Goal: Task Accomplishment & Management: Manage account settings

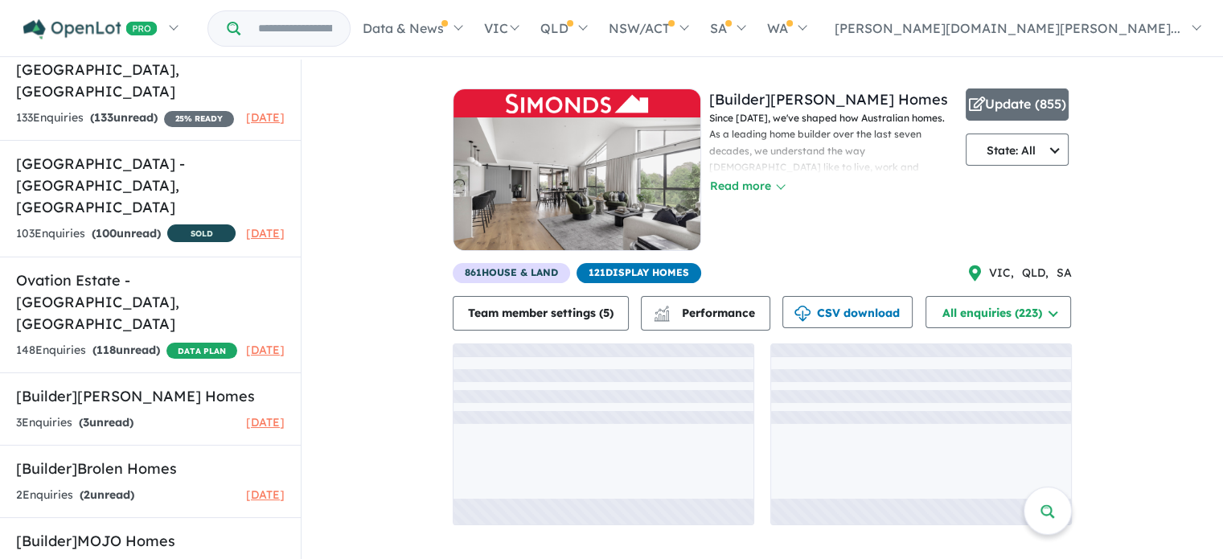
scroll to position [1783, 0]
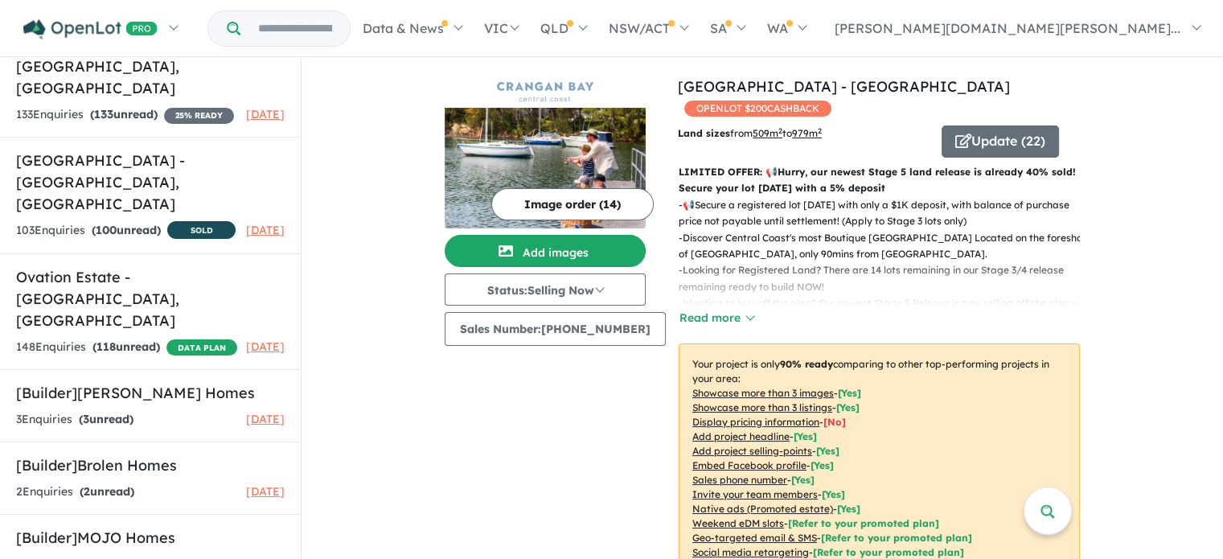
scroll to position [2, 0]
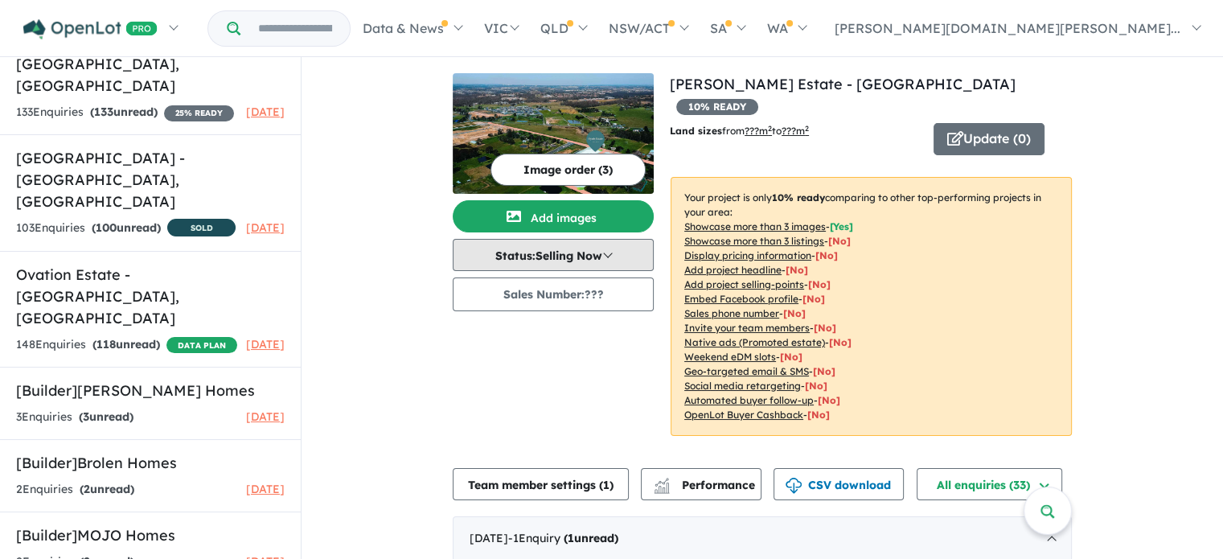
click at [562, 259] on button "Status: Selling Now" at bounding box center [553, 255] width 201 height 32
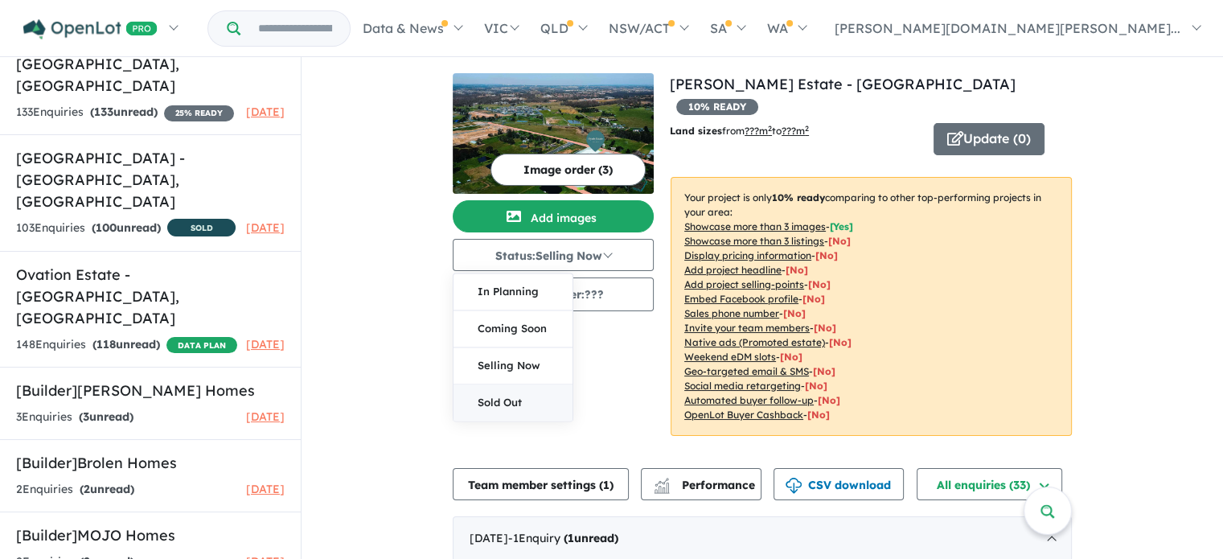
click at [492, 404] on button "Sold Out" at bounding box center [512, 402] width 119 height 36
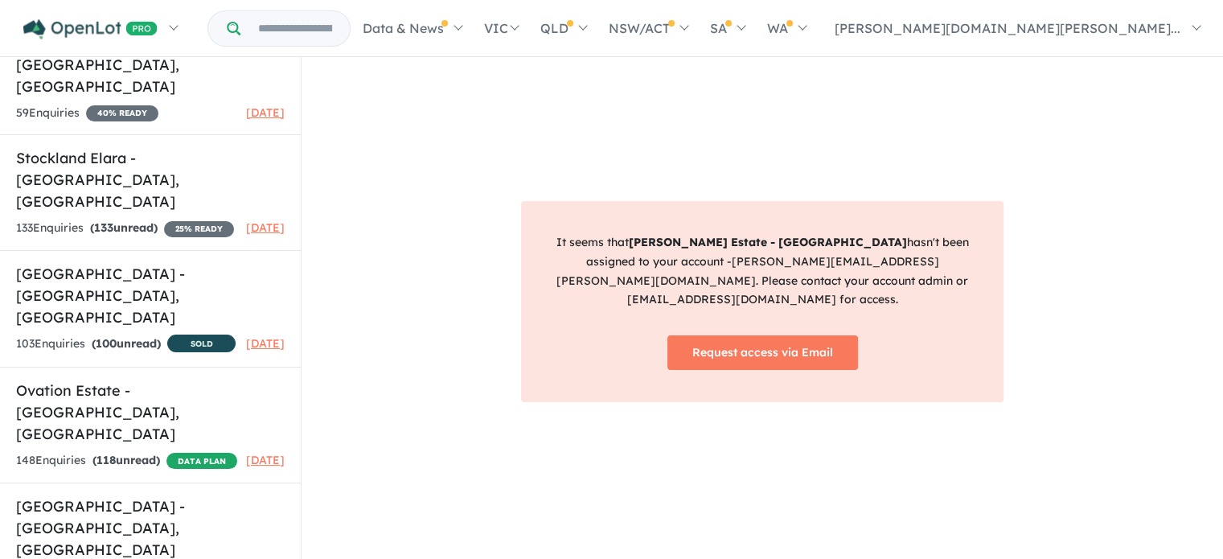
scroll to position [1643, 0]
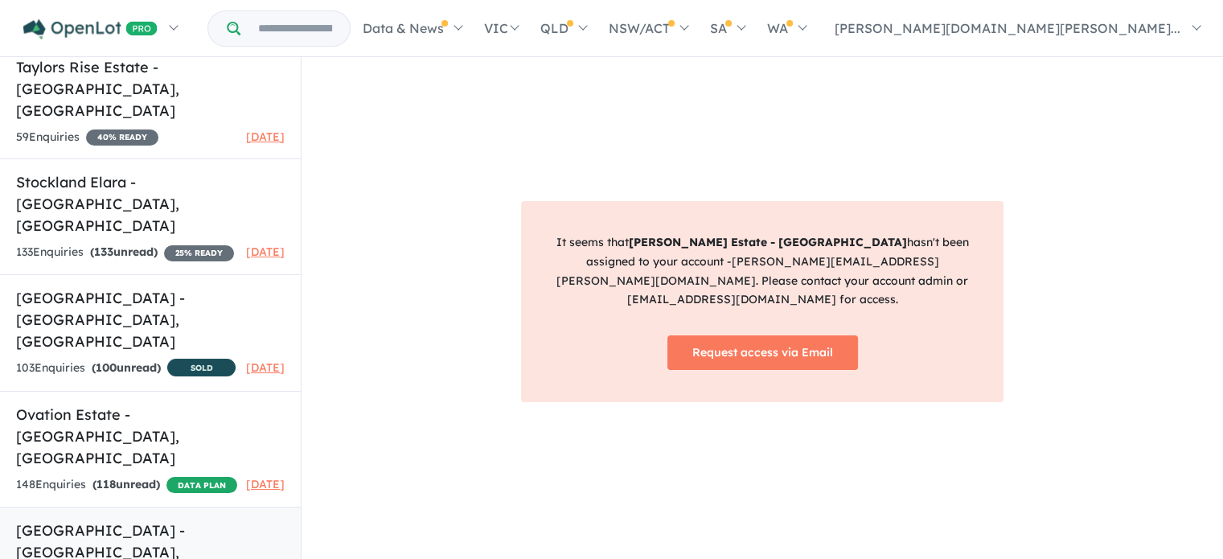
click at [154, 519] on h5 "Kaylina Gardens Estate - Castle Hill , NSW" at bounding box center [150, 551] width 268 height 65
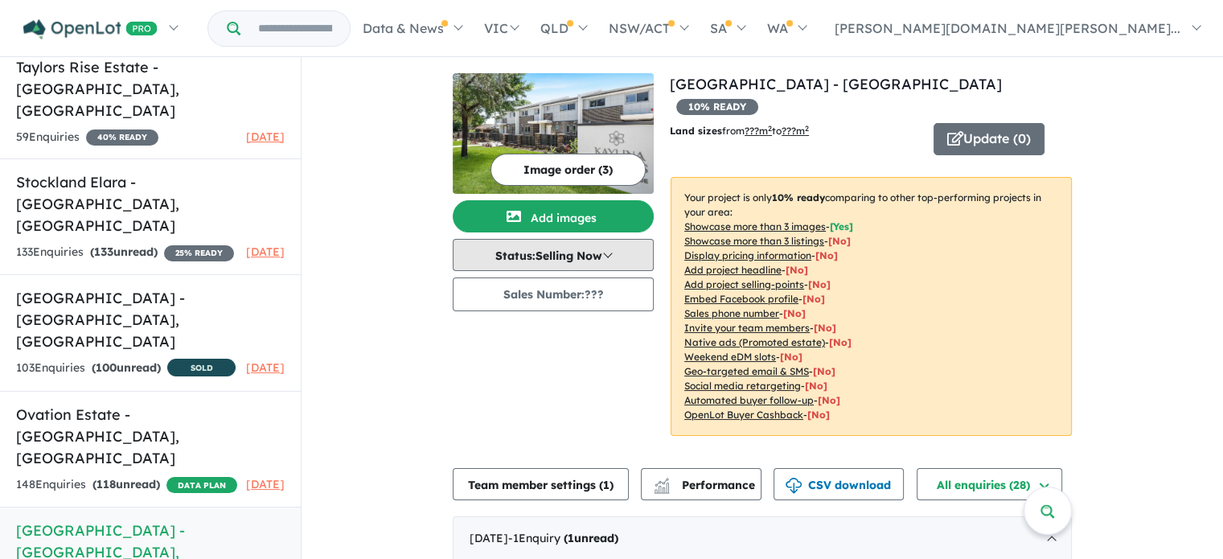
click at [530, 260] on button "Status: Selling Now" at bounding box center [553, 255] width 201 height 32
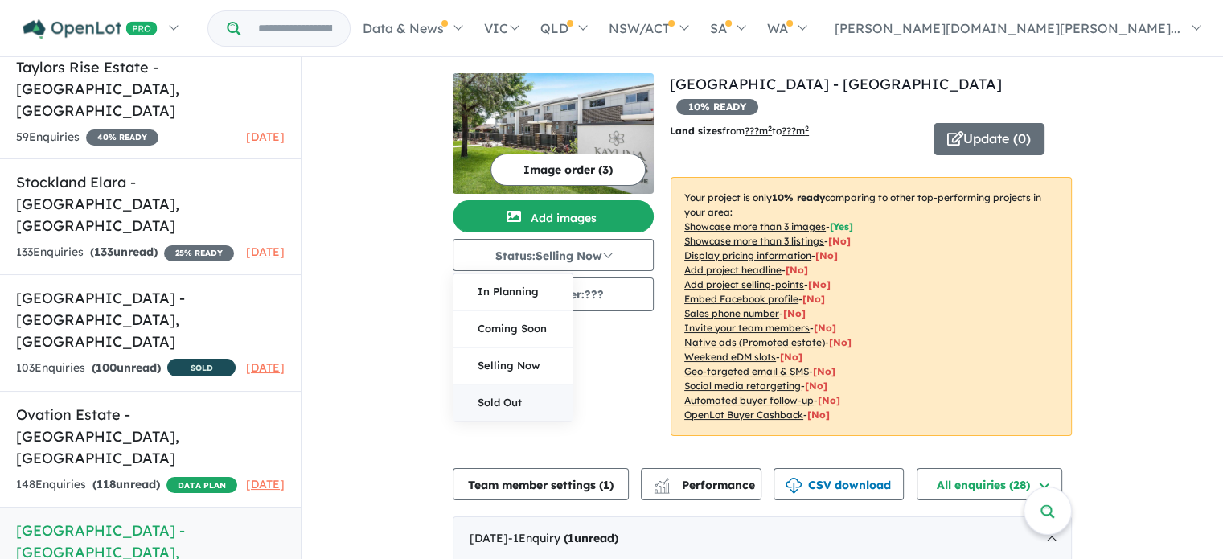
click at [514, 404] on button "Sold Out" at bounding box center [512, 402] width 119 height 36
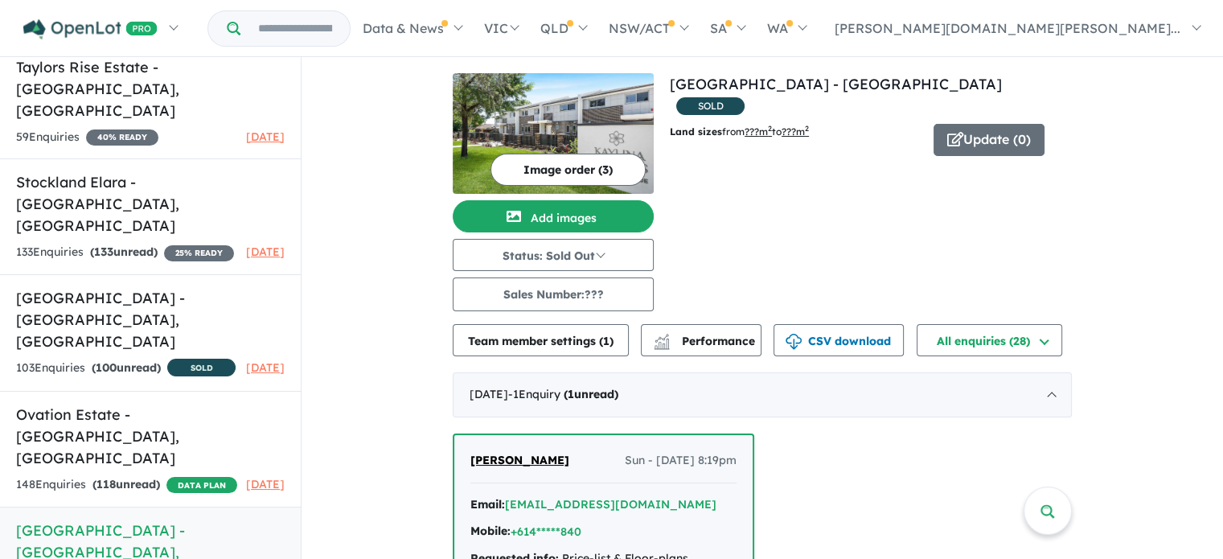
click at [778, 238] on div "View 15 projects in your account Kaylina Gardens Estate - Castle Hill SOLD Land…" at bounding box center [871, 192] width 402 height 238
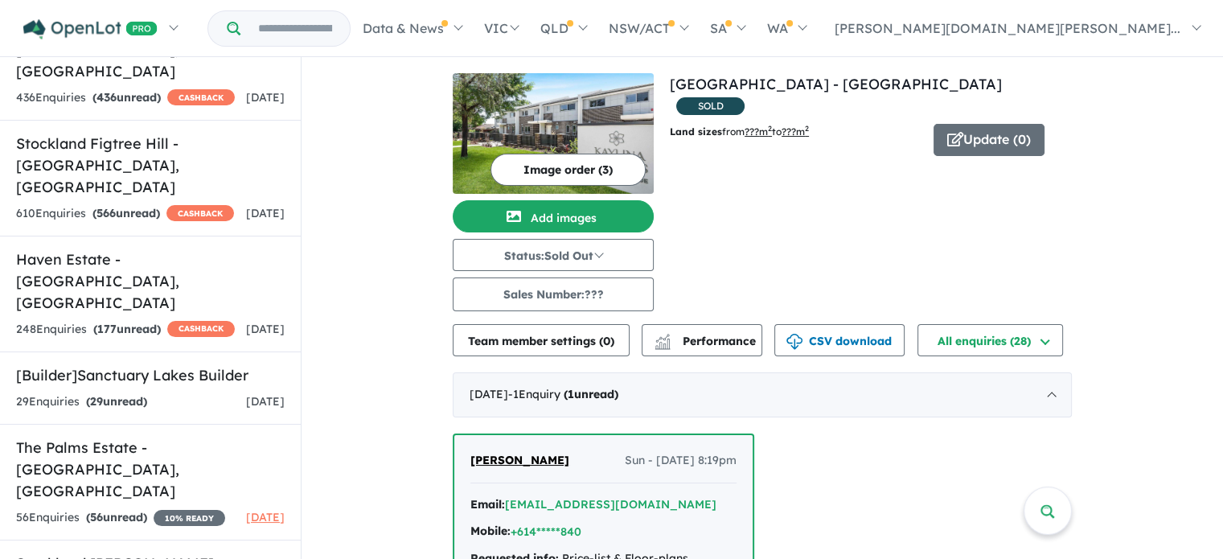
scroll to position [1206, 0]
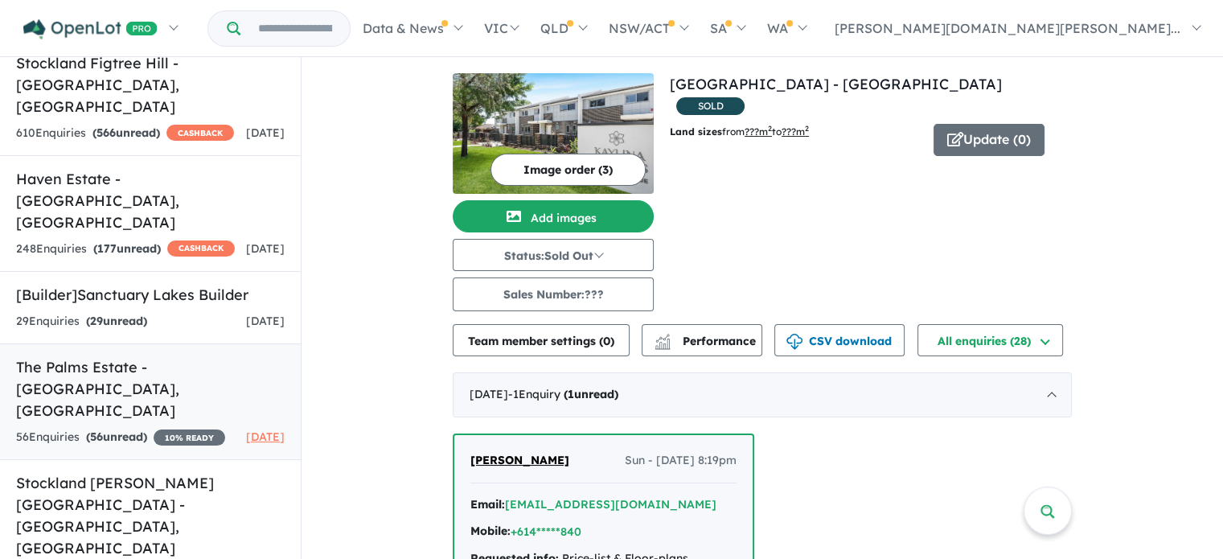
click at [150, 356] on h5 "The Palms Estate - [GEOGRAPHIC_DATA] , [GEOGRAPHIC_DATA]" at bounding box center [150, 388] width 268 height 65
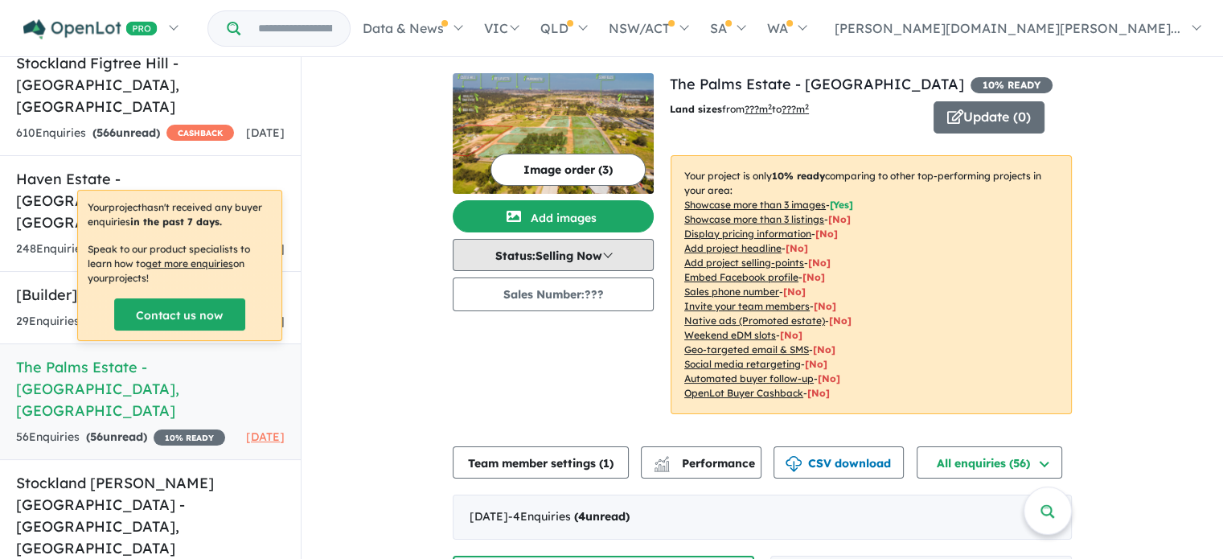
click at [549, 260] on button "Status: Selling Now" at bounding box center [553, 255] width 201 height 32
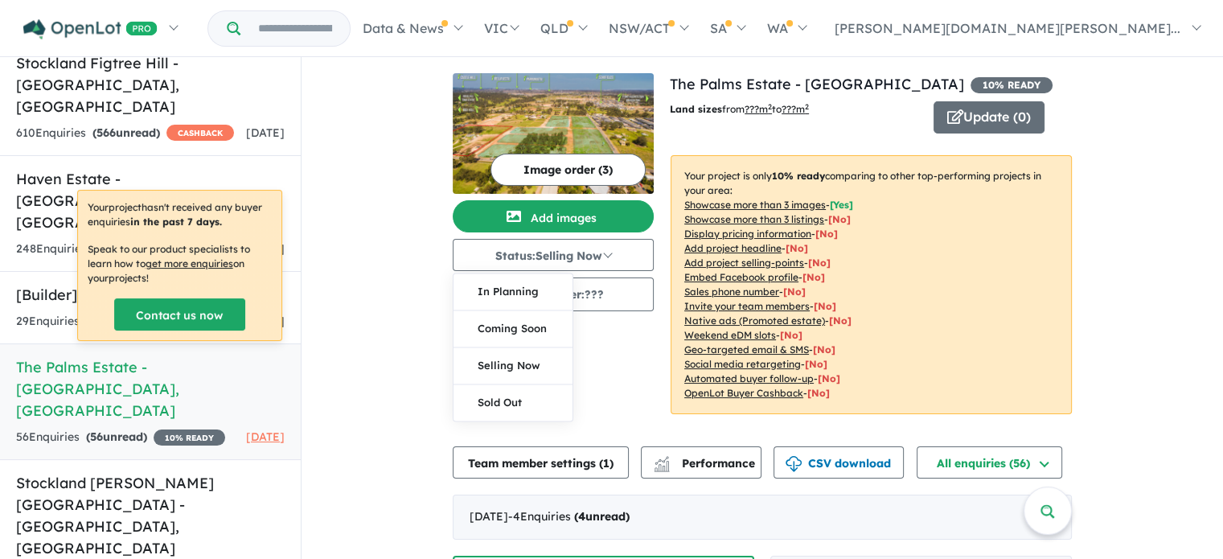
click at [510, 407] on button "Sold Out" at bounding box center [512, 402] width 119 height 36
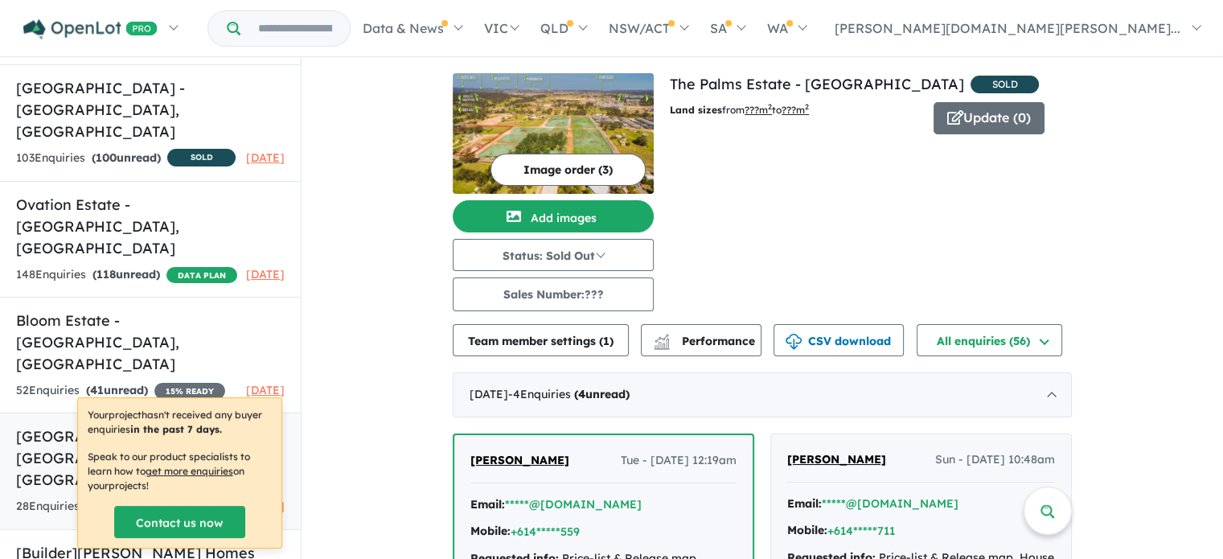
scroll to position [2090, 0]
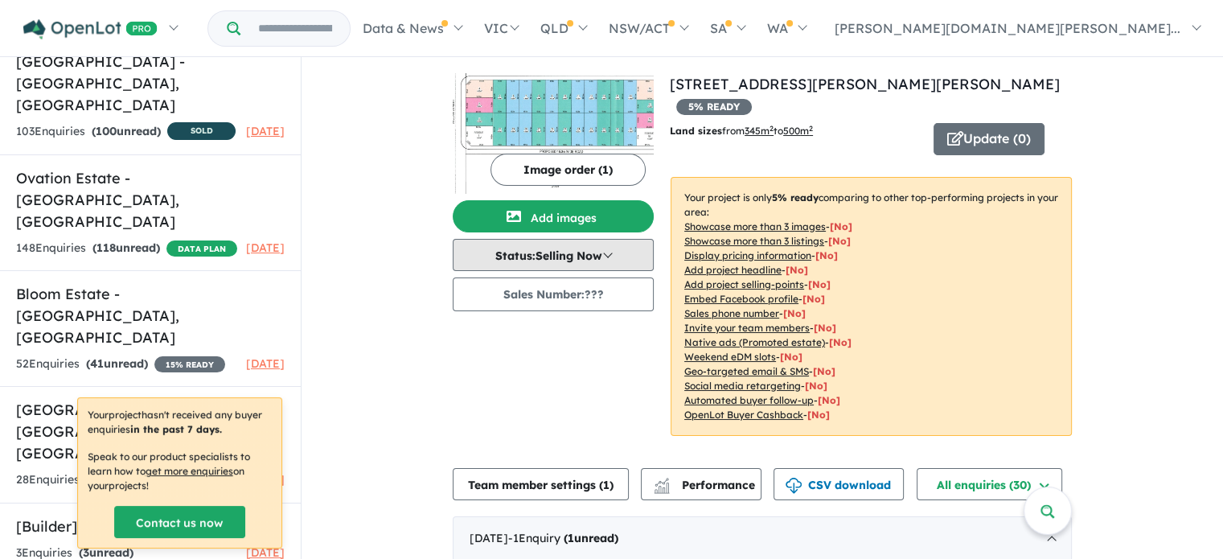
click at [576, 260] on button "Status: Selling Now" at bounding box center [553, 255] width 201 height 32
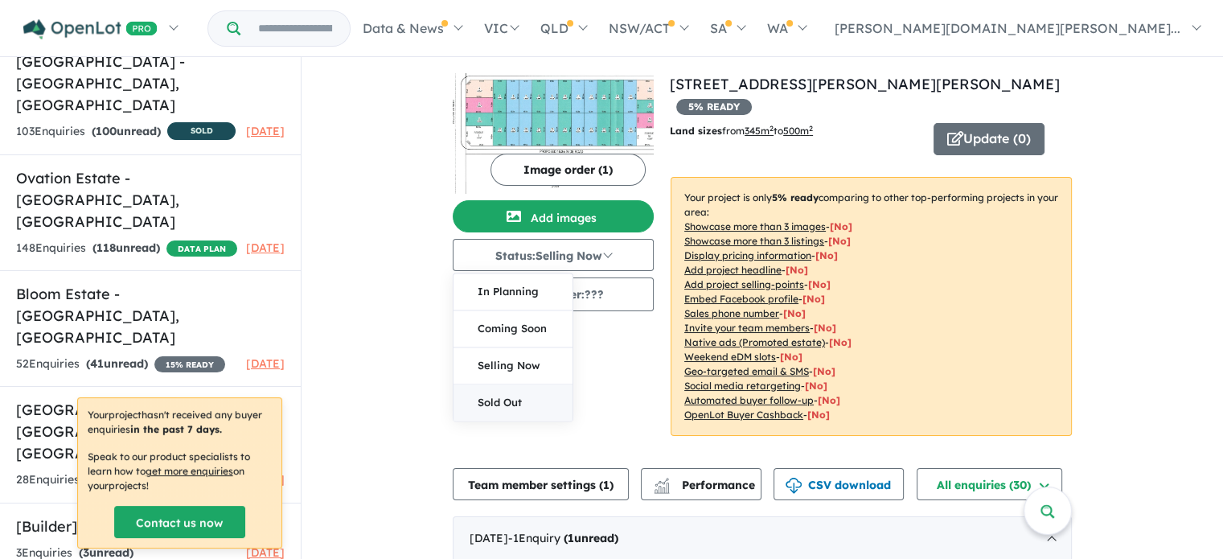
click at [513, 404] on button "Sold Out" at bounding box center [512, 402] width 119 height 36
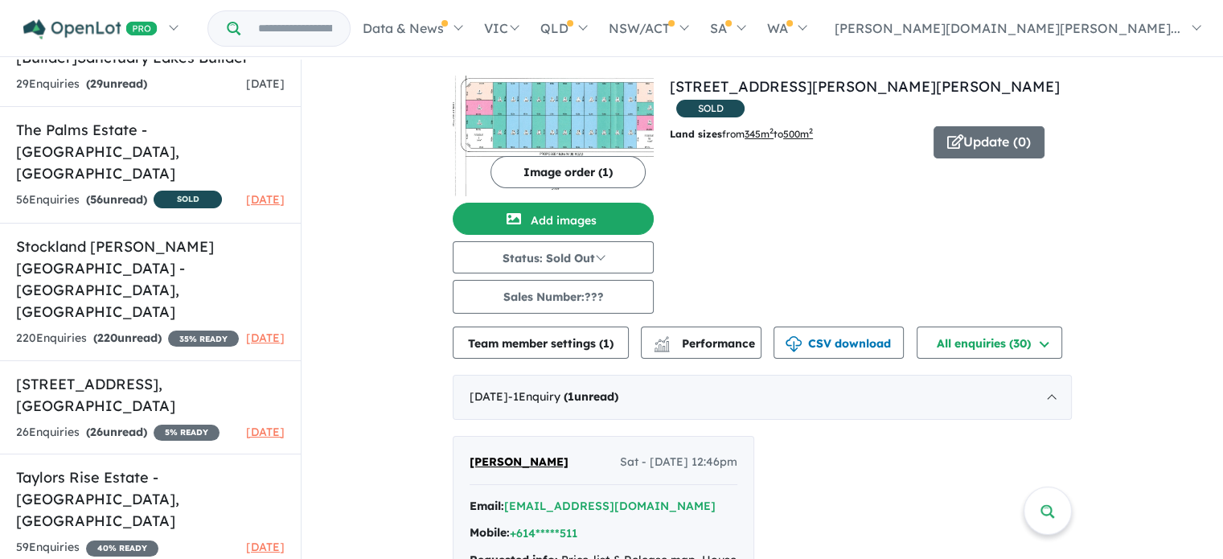
scroll to position [1367, 0]
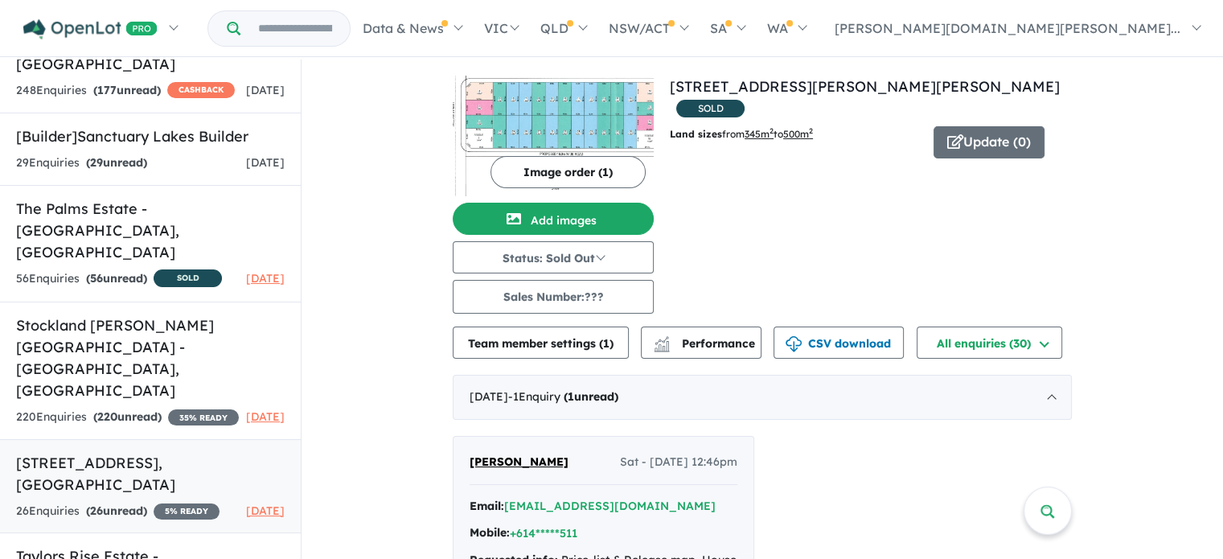
click at [154, 452] on h5 "190-194 Old Pitt Town Road - Box Hill , NSW" at bounding box center [150, 473] width 268 height 43
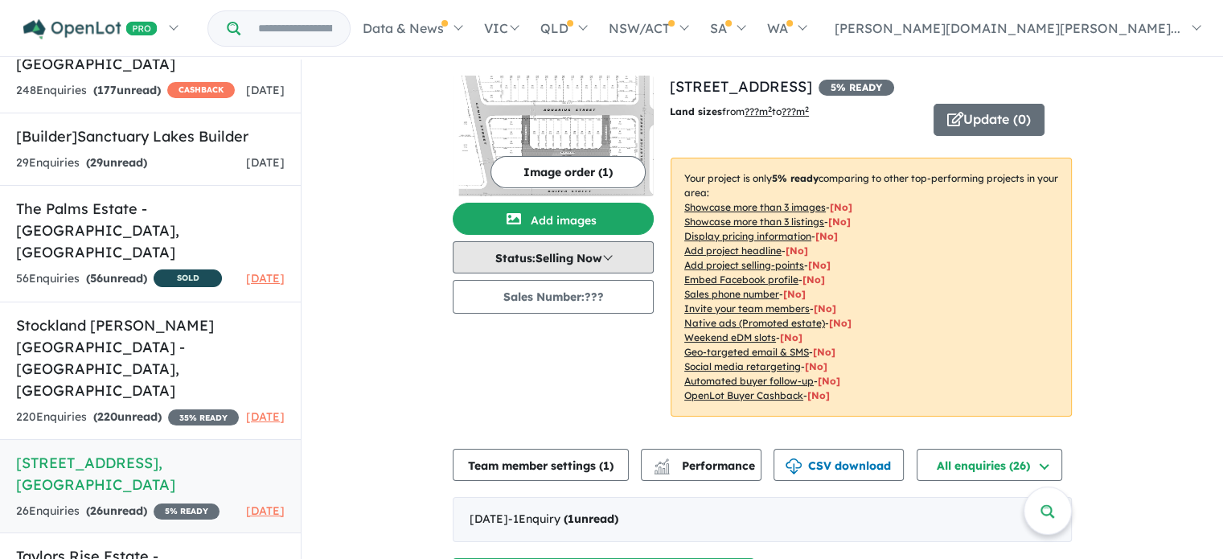
click at [555, 258] on button "Status: Selling Now" at bounding box center [553, 257] width 201 height 32
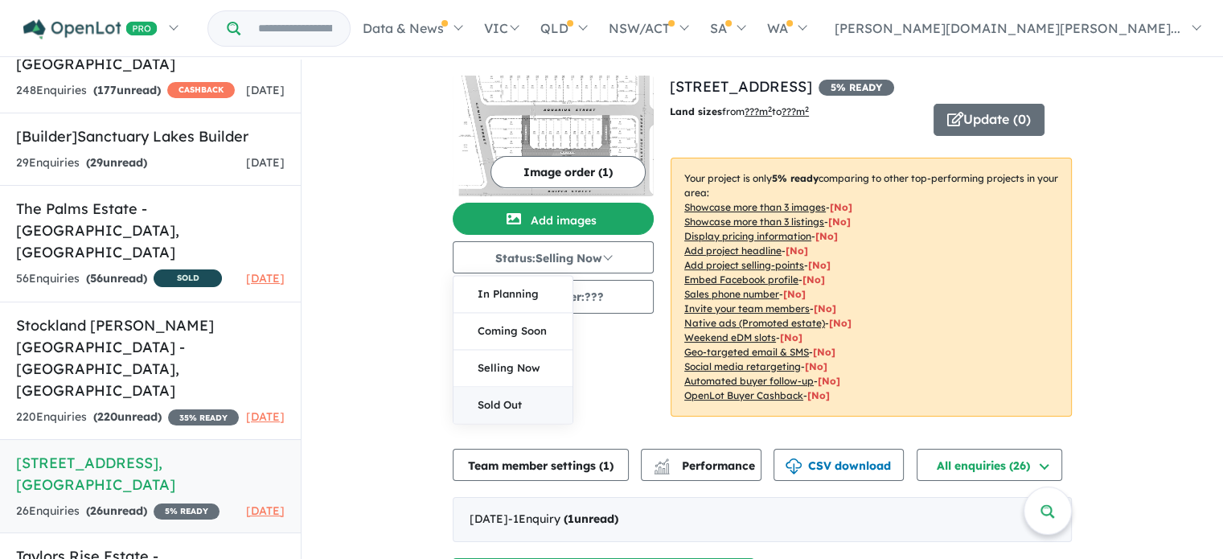
click at [514, 399] on button "Sold Out" at bounding box center [512, 405] width 119 height 36
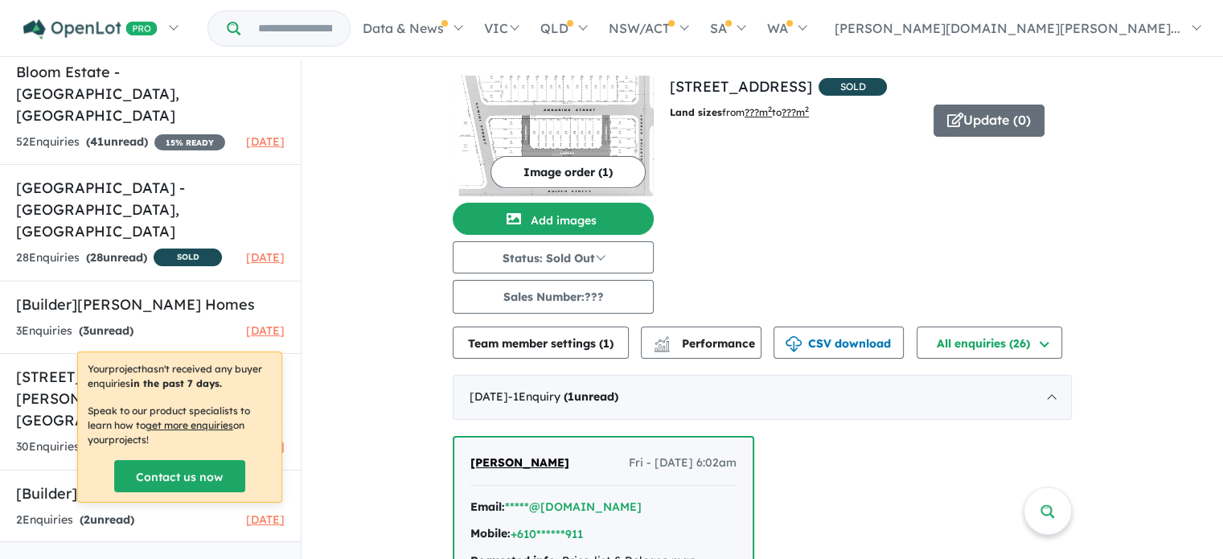
scroll to position [2331, 0]
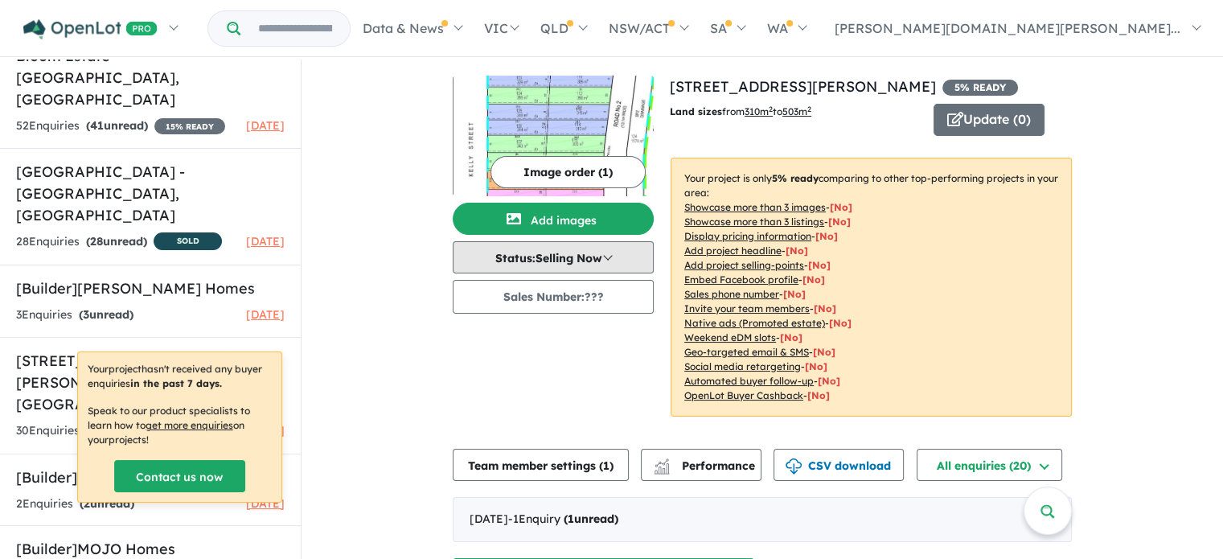
click at [543, 260] on button "Status: Selling Now" at bounding box center [553, 257] width 201 height 32
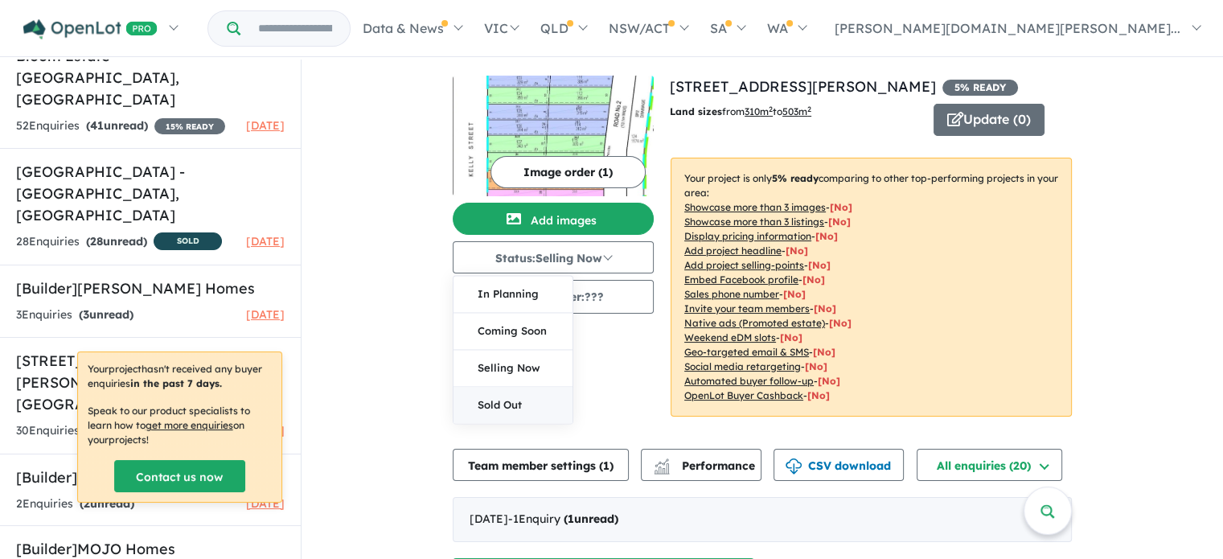
click at [518, 405] on button "Sold Out" at bounding box center [512, 405] width 119 height 36
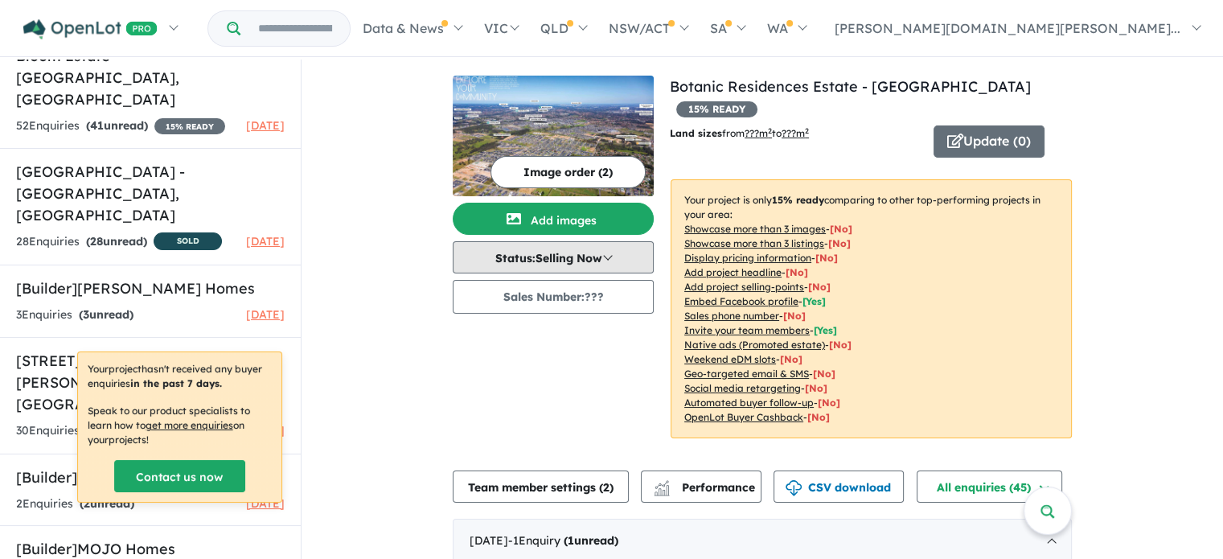
click at [601, 260] on button "Status: Selling Now" at bounding box center [553, 257] width 201 height 32
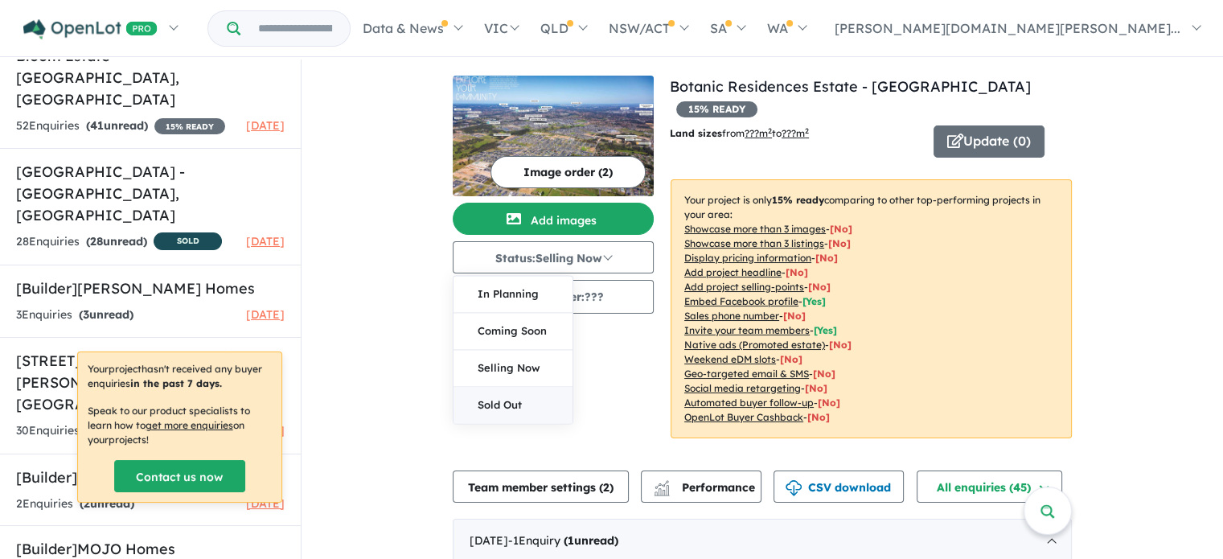
click at [515, 398] on button "Sold Out" at bounding box center [512, 405] width 119 height 36
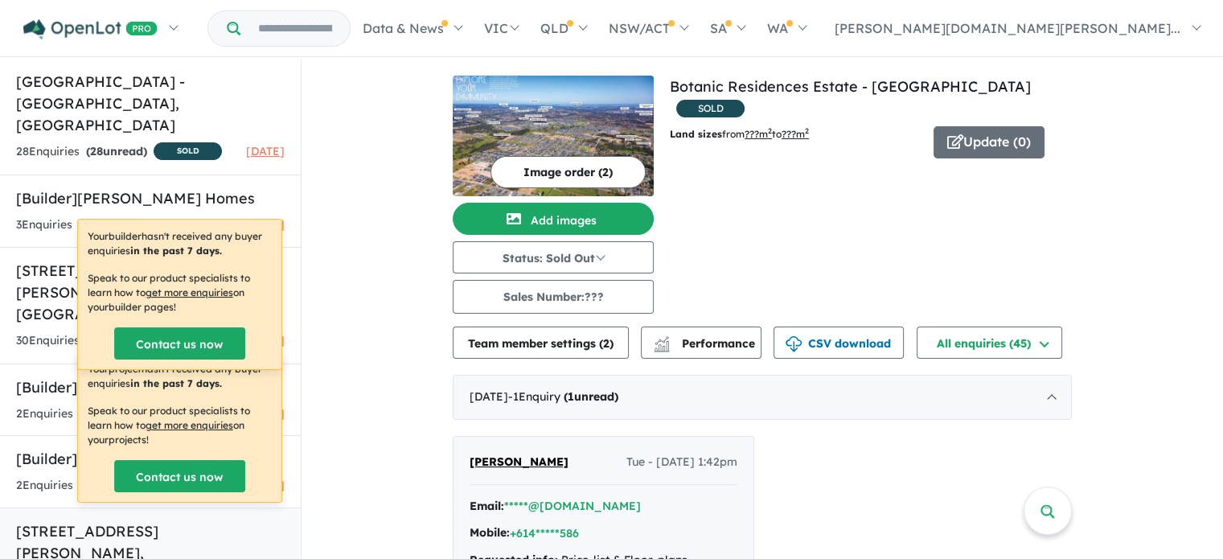
scroll to position [2424, 0]
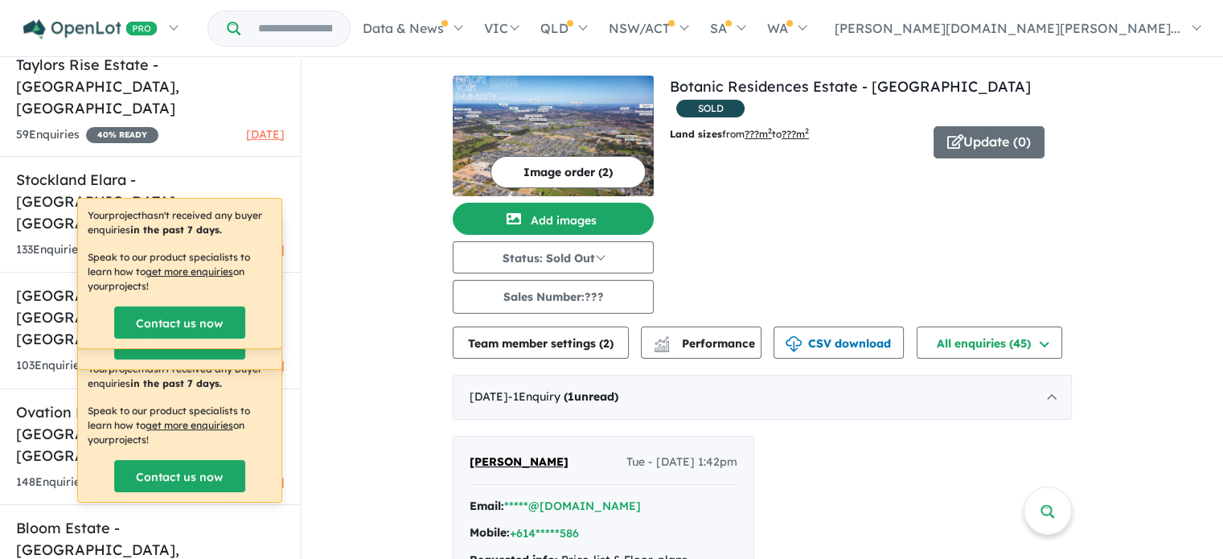
scroll to position [1941, 0]
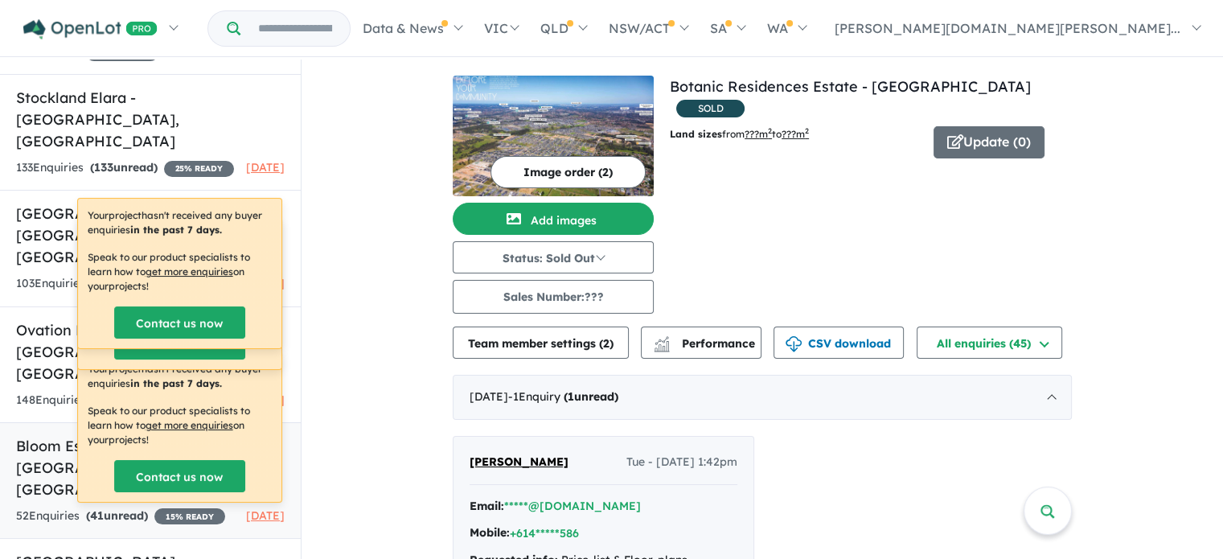
click at [162, 435] on h5 "Bloom Estate - Riverstone , NSW" at bounding box center [150, 467] width 268 height 65
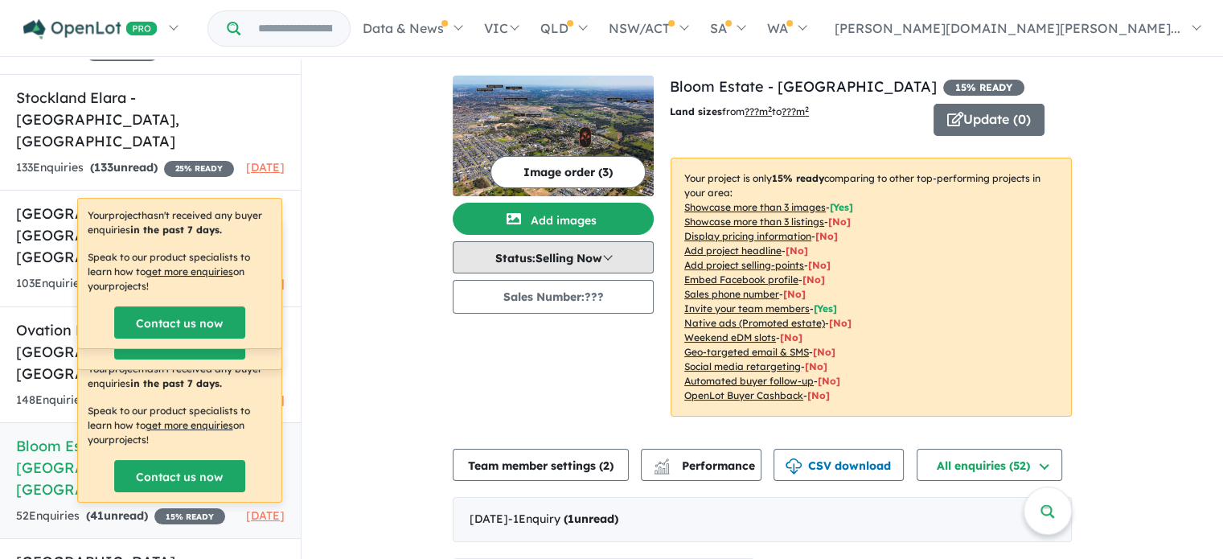
click at [595, 257] on button "Status: Selling Now" at bounding box center [553, 257] width 201 height 32
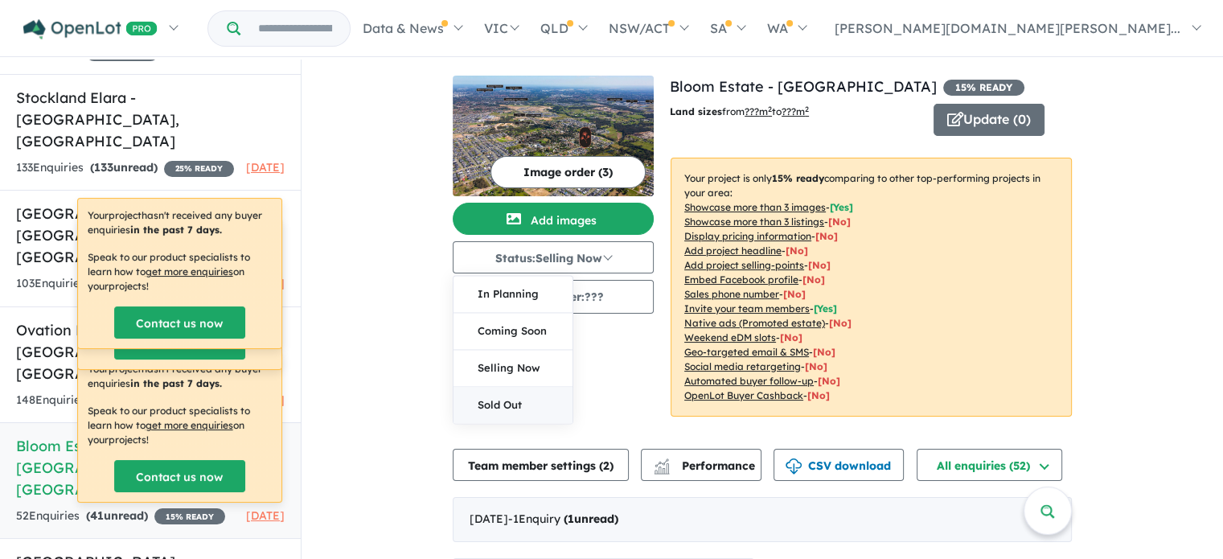
click at [519, 404] on button "Sold Out" at bounding box center [512, 405] width 119 height 36
